Goal: Information Seeking & Learning: Learn about a topic

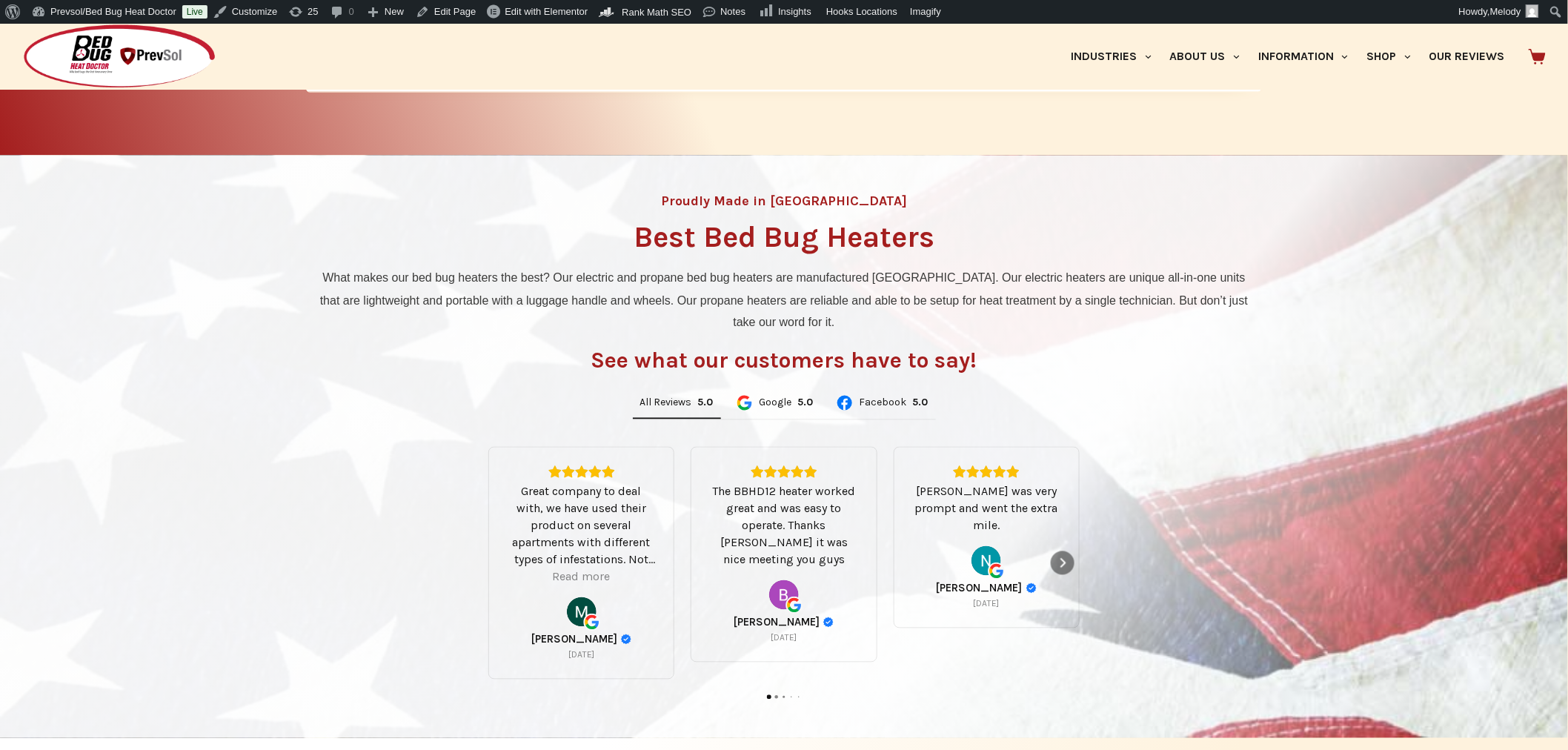
scroll to position [857, 0]
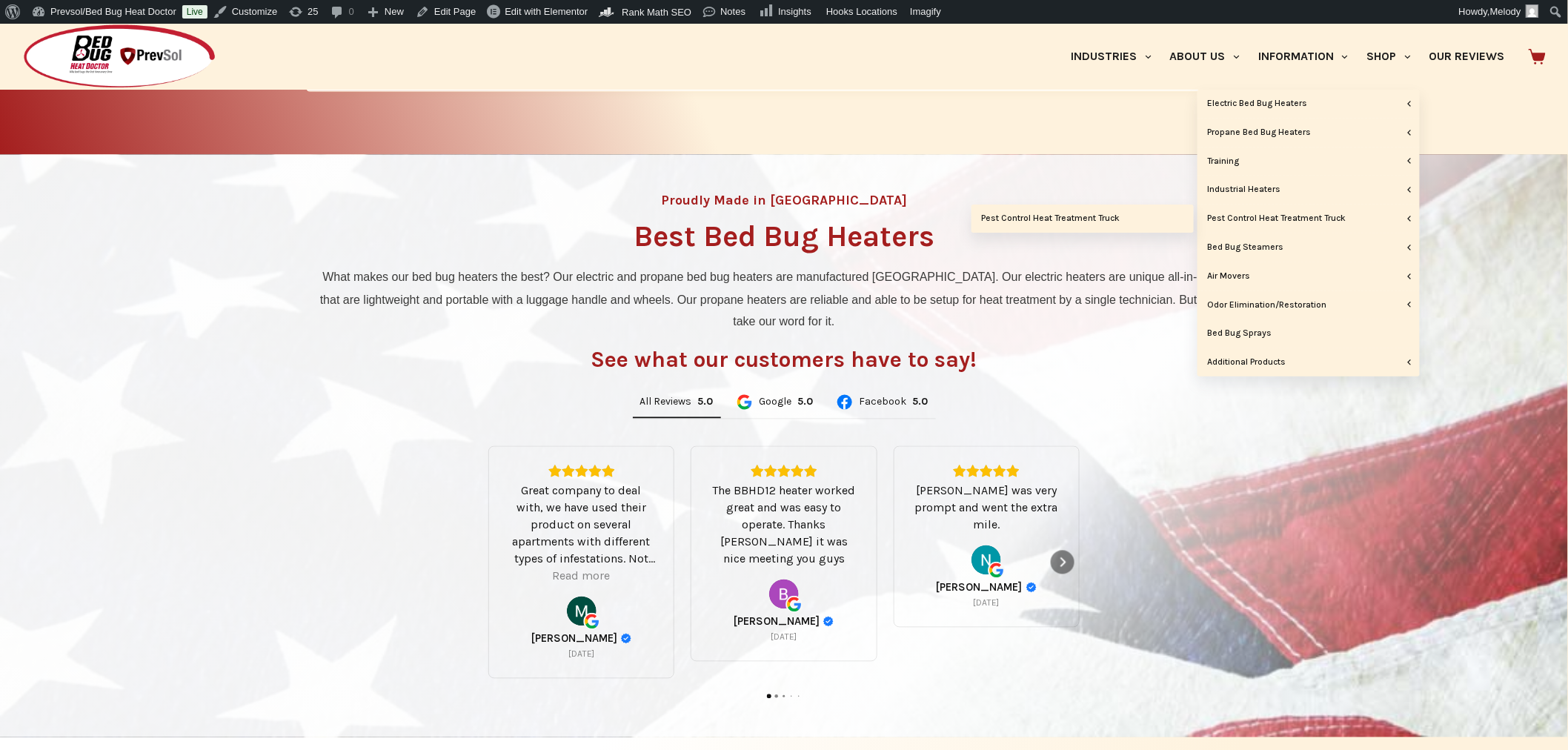
click at [1123, 213] on link "Pest Control Heat Treatment Truck" at bounding box center [1082, 218] width 222 height 28
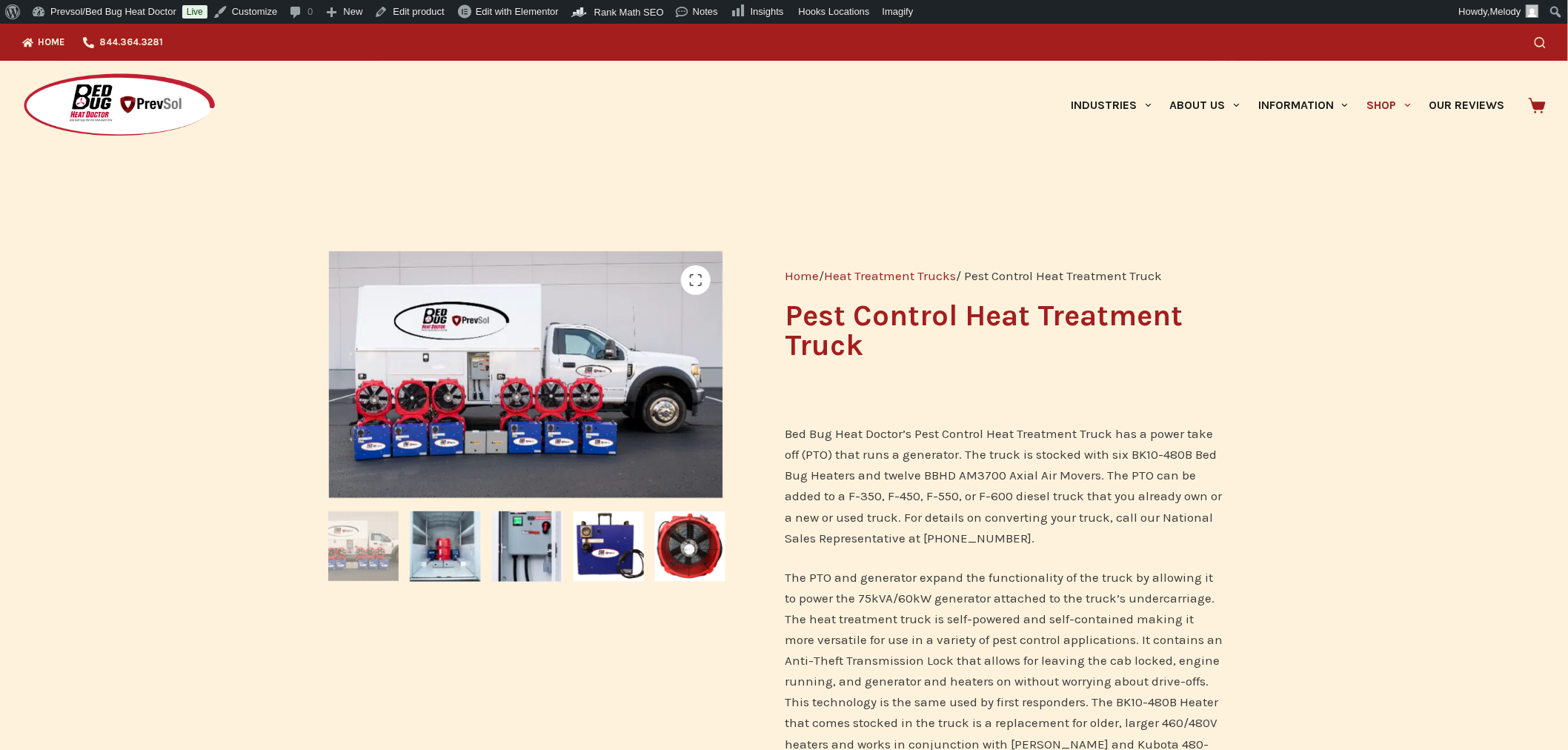
click at [1546, 41] on icon "Search" at bounding box center [1540, 43] width 11 height 11
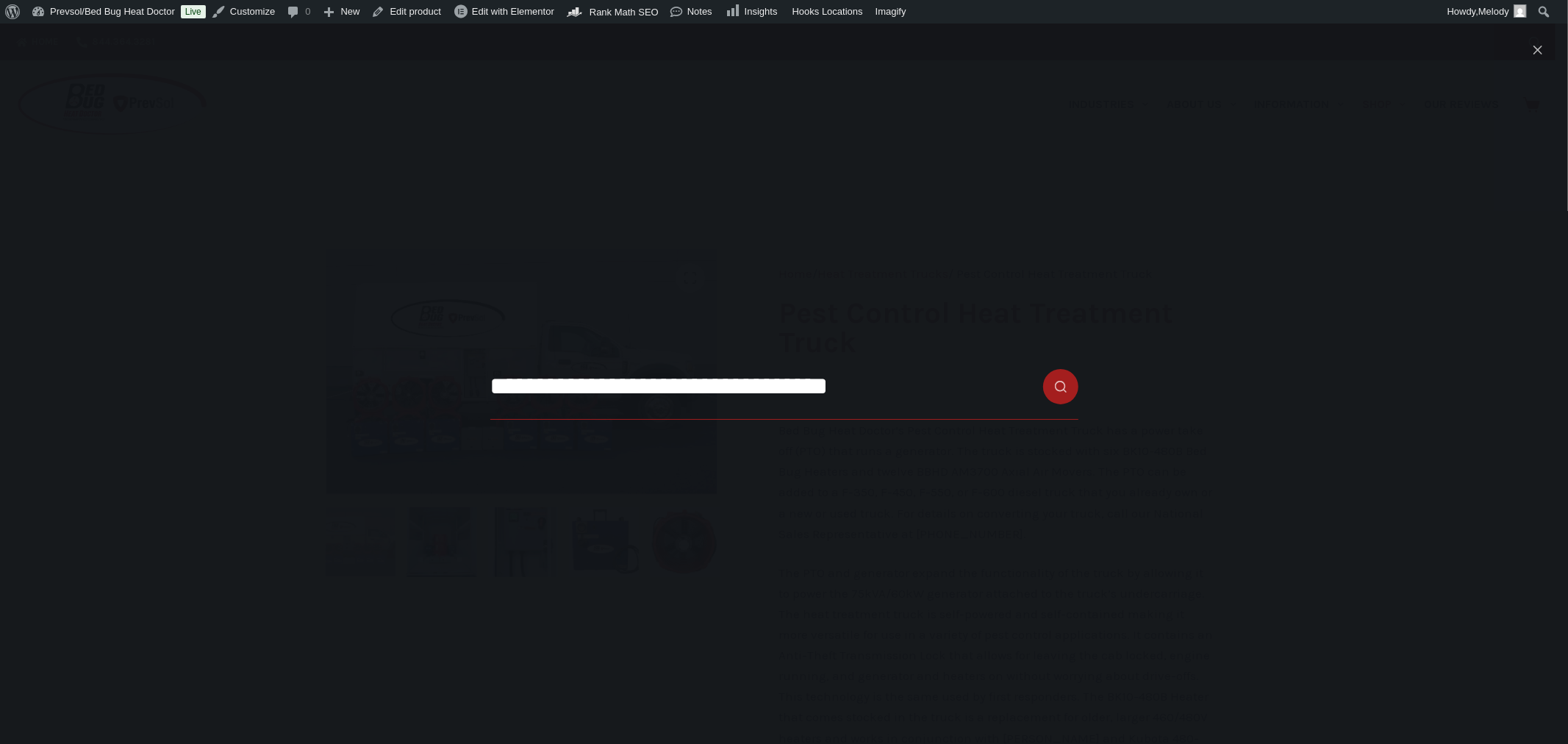
type input "**********"
click at [1043, 369] on button "Search button" at bounding box center [1061, 387] width 36 height 36
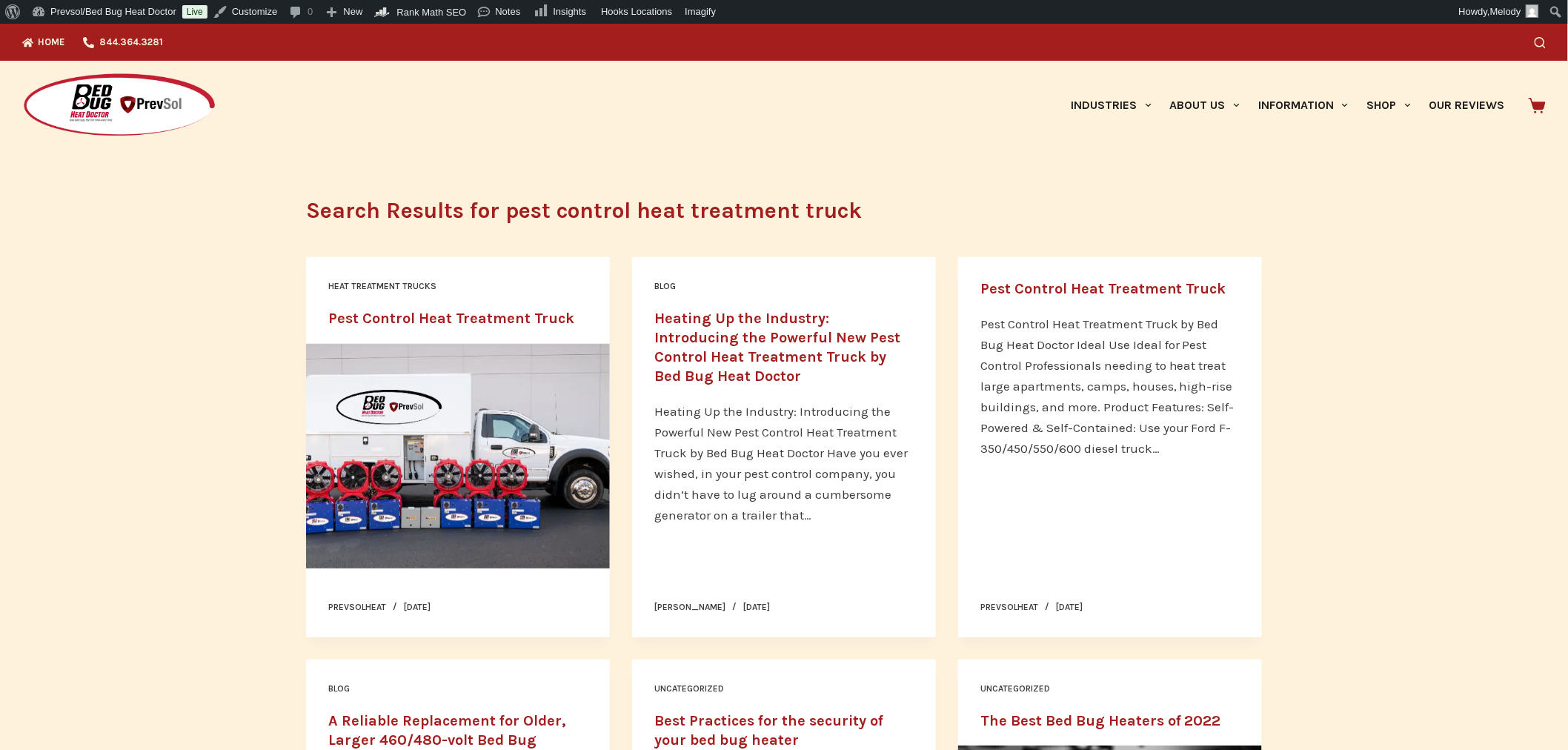
click at [1052, 290] on link "Pest Control Heat Treatment Truck" at bounding box center [1103, 288] width 246 height 17
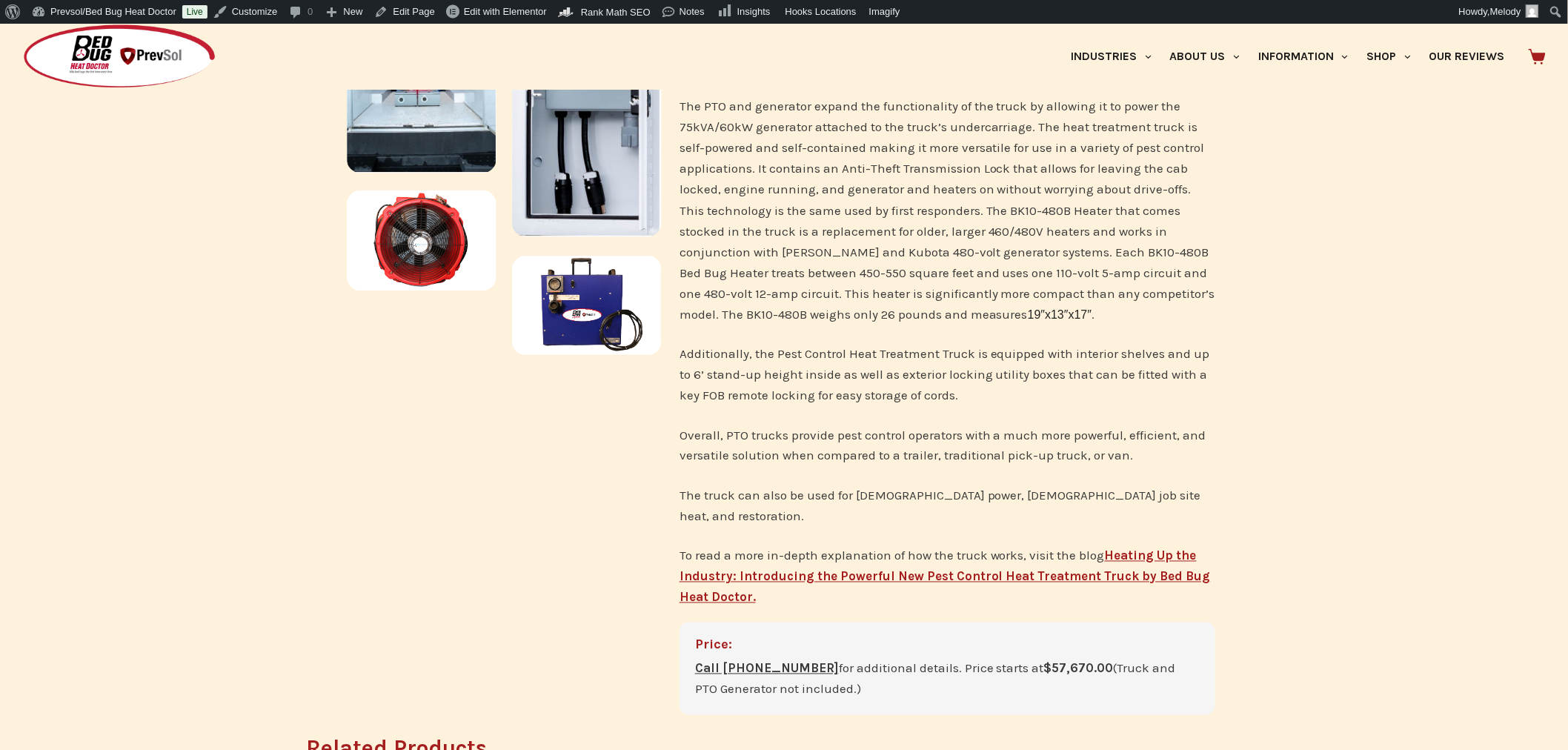
scroll to position [729, 0]
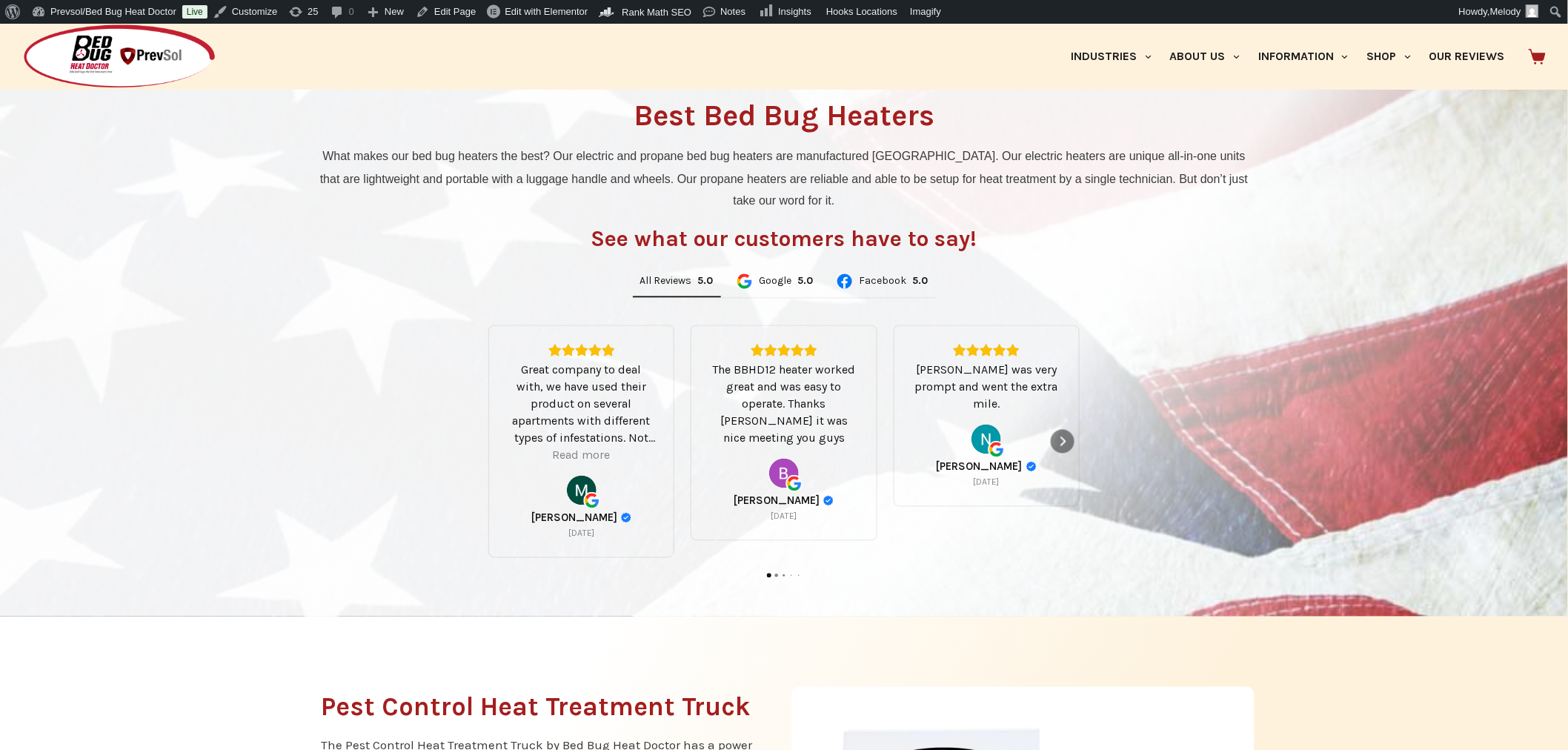
scroll to position [977, 0]
